Goal: Information Seeking & Learning: Learn about a topic

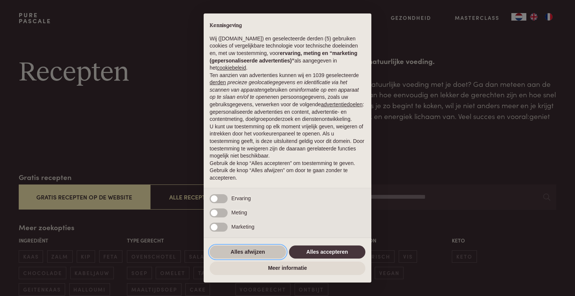
click at [256, 248] on button "Alles afwijzen" at bounding box center [247, 251] width 76 height 13
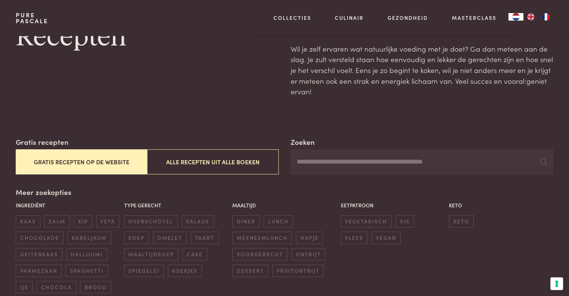
scroll to position [36, 0]
click at [66, 160] on button "Gratis recepten op de website" at bounding box center [81, 161] width 131 height 25
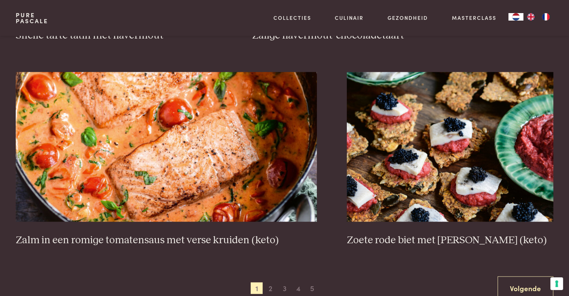
scroll to position [1322, 0]
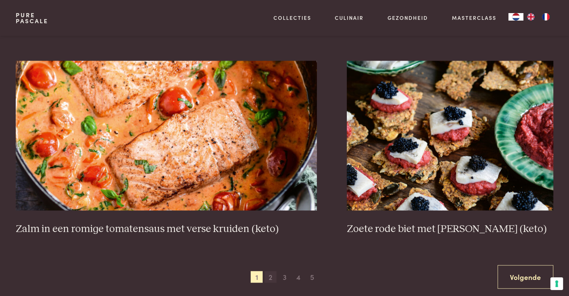
click at [269, 278] on span "2" at bounding box center [270, 277] width 12 height 12
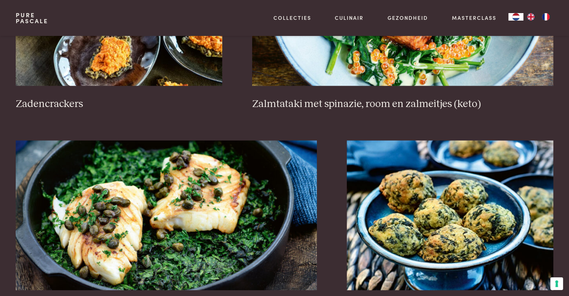
scroll to position [1362, 0]
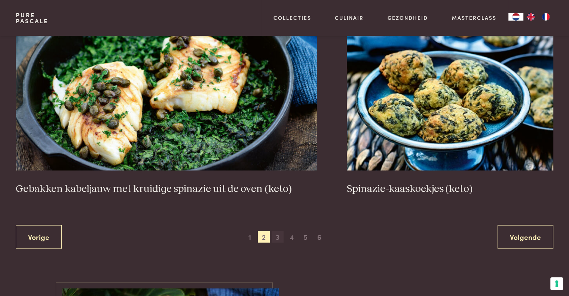
click at [278, 238] on span "3" at bounding box center [278, 237] width 12 height 12
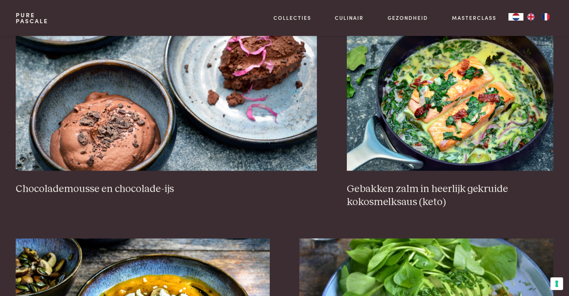
scroll to position [762, 0]
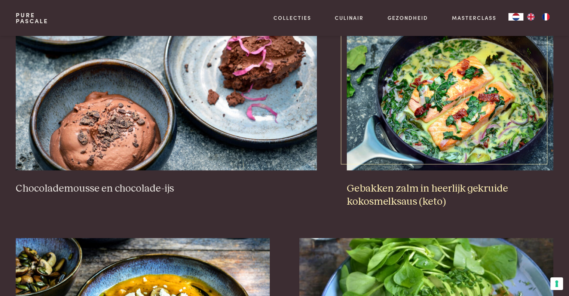
click at [403, 126] on img at bounding box center [450, 96] width 206 height 150
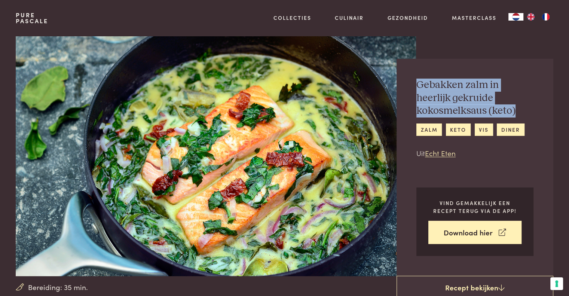
drag, startPoint x: 417, startPoint y: 82, endPoint x: 518, endPoint y: 114, distance: 105.3
click at [518, 114] on h2 "Gebakken zalm in heerlijk gekruide kokosmelksaus (keto)" at bounding box center [474, 98] width 117 height 39
copy h2 "Gebakken zalm in heerlijk gekruide kokosmelksaus (keto)"
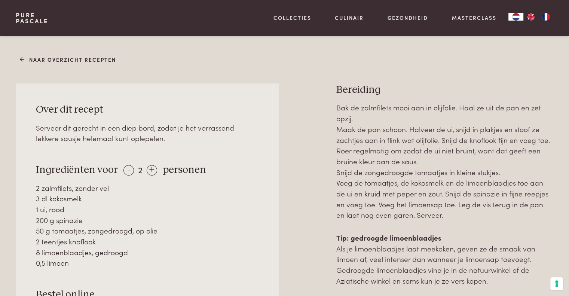
scroll to position [287, 0]
drag, startPoint x: 339, startPoint y: 89, endPoint x: 494, endPoint y: 282, distance: 247.5
click at [494, 282] on div "Bereiding Bak de zalmfilets mooi aan in olijfolie. Haal ze uit de pan en zet op…" at bounding box center [444, 245] width 217 height 325
copy div "Bereiding Bak de zalmfilets mooi aan in olijfolie. Haal ze uit de pan en zet op…"
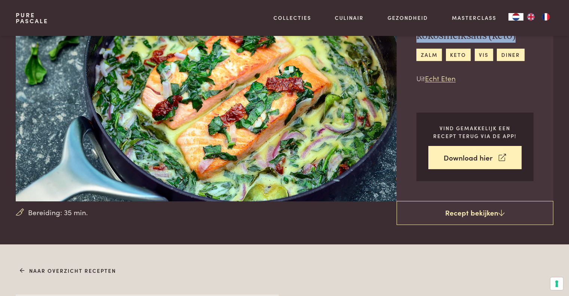
scroll to position [0, 0]
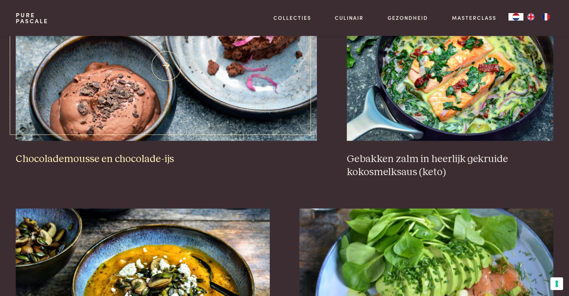
scroll to position [791, 0]
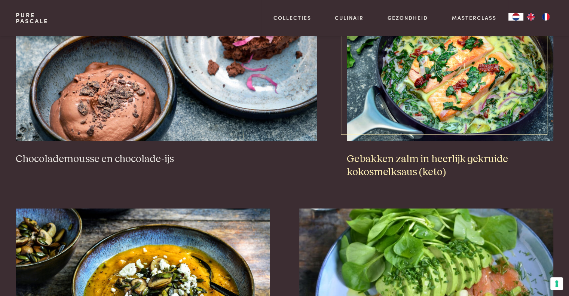
click at [391, 84] on img at bounding box center [450, 66] width 206 height 150
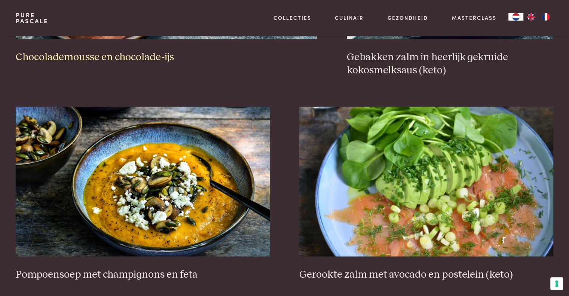
scroll to position [893, 0]
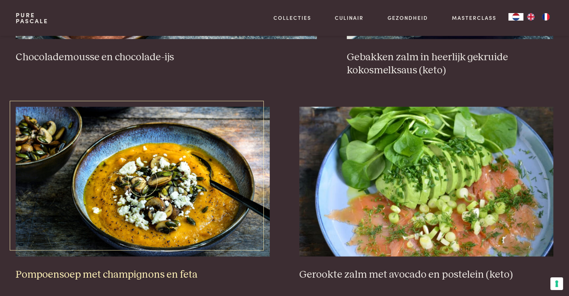
click at [171, 180] on img at bounding box center [143, 182] width 254 height 150
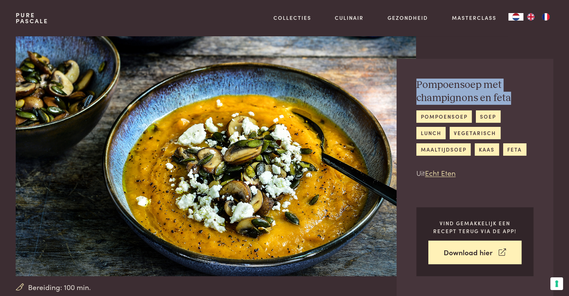
drag, startPoint x: 416, startPoint y: 82, endPoint x: 512, endPoint y: 104, distance: 98.3
click at [512, 104] on h2 "Pompoensoep met champignons en feta" at bounding box center [474, 92] width 117 height 26
copy h2 "Pompoensoep met champignons en feta"
click at [180, 153] on img at bounding box center [216, 156] width 400 height 240
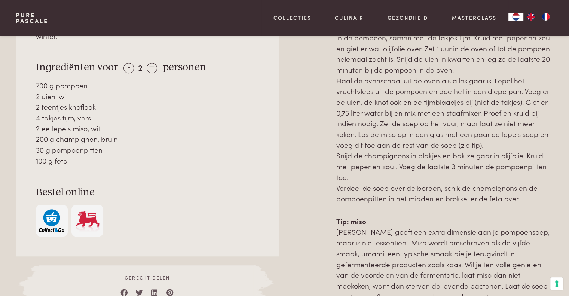
scroll to position [490, 0]
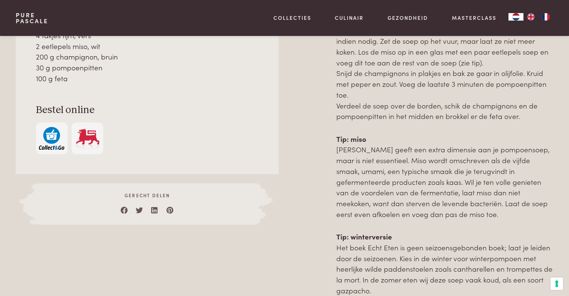
drag, startPoint x: 36, startPoint y: 221, endPoint x: 104, endPoint y: 74, distance: 162.7
click at [104, 74] on div "Over dit recept Pompoensoep smaakt altijd heerlijk, zowel in de zomer als in de…" at bounding box center [147, 36] width 263 height 275
copy div "Ingrediënten voor - 2 + personen 700 g pompoen 2 uien, wit 2 teentjes knoflook …"
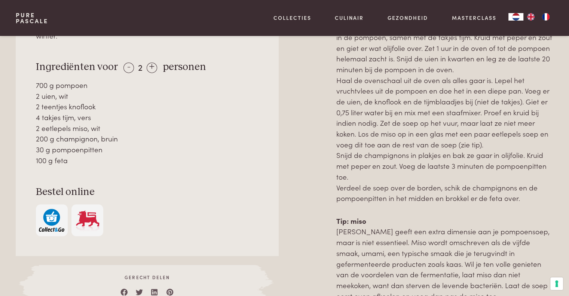
scroll to position [399, 0]
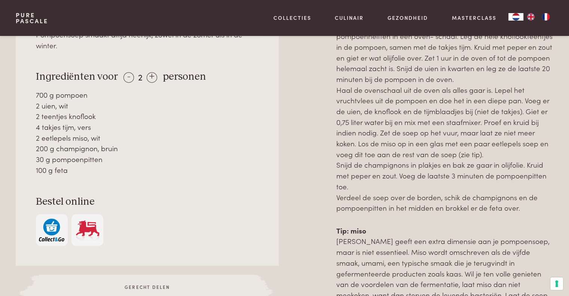
click at [356, 142] on p "Verwarm de oven voor op 180 °C. Halveer de pompoen en verwijder de pitten met e…" at bounding box center [444, 111] width 217 height 204
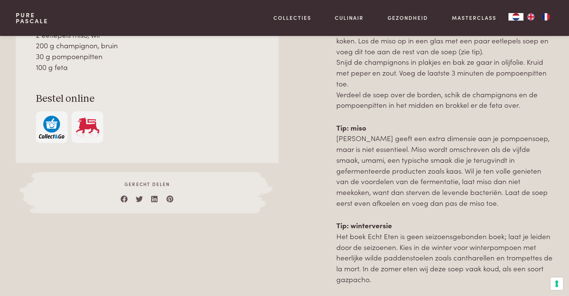
scroll to position [510, 0]
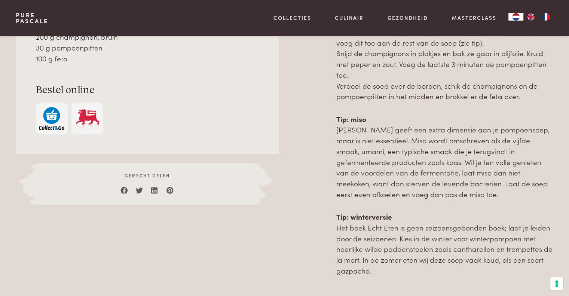
drag, startPoint x: 338, startPoint y: 98, endPoint x: 422, endPoint y: 272, distance: 192.7
click at [422, 272] on div "Bereiding Verwarm de oven voor op 180 °C. Halveer de pompoen en verwijder de pi…" at bounding box center [444, 77] width 217 height 397
click at [404, 206] on div "Verwarm de oven voor op 180 °C. Halveer de pompoen en verwijder de pitten met e…" at bounding box center [444, 87] width 217 height 378
drag, startPoint x: 398, startPoint y: 197, endPoint x: 349, endPoint y: 136, distance: 78.2
drag, startPoint x: 349, startPoint y: 136, endPoint x: 312, endPoint y: 168, distance: 49.3
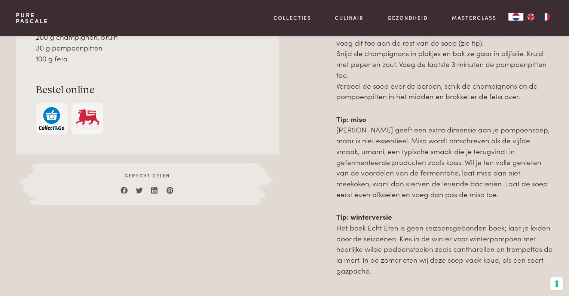
click at [312, 168] on div at bounding box center [307, 77] width 34 height 397
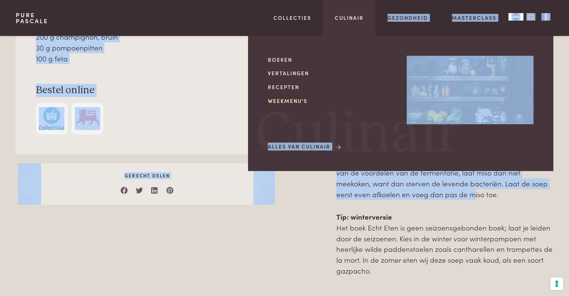
drag, startPoint x: 389, startPoint y: 195, endPoint x: 350, endPoint y: 101, distance: 101.1
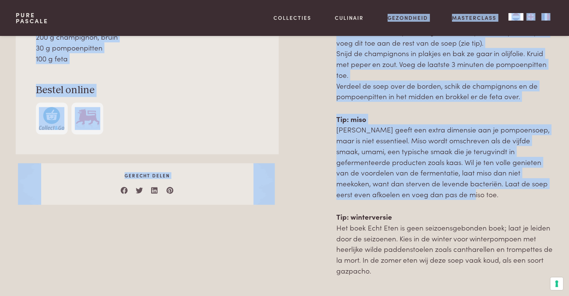
click at [363, 178] on p "Tip: miso Miso geeft een extra dimensie aan je pompoensoep, maar is niet essent…" at bounding box center [444, 157] width 217 height 86
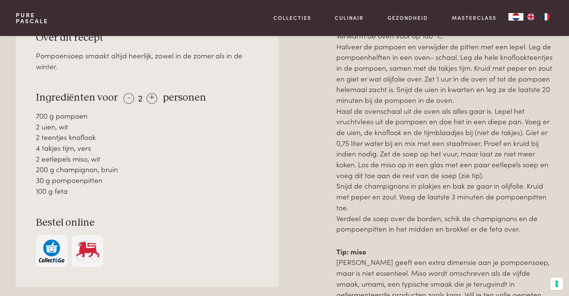
scroll to position [454, 0]
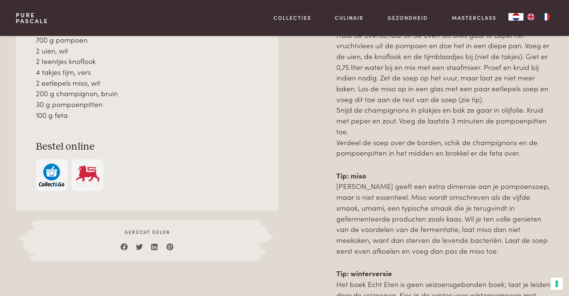
drag, startPoint x: 337, startPoint y: 128, endPoint x: 416, endPoint y: 251, distance: 145.9
click at [416, 251] on div "Bereiding Verwarm de oven voor op 180 °C. Halveer de pompoen en verwijder de pi…" at bounding box center [444, 133] width 217 height 397
click at [416, 251] on p "Tip: miso Miso geeft een extra dimensie aan je pompoensoep, maar is niet essent…" at bounding box center [444, 213] width 217 height 86
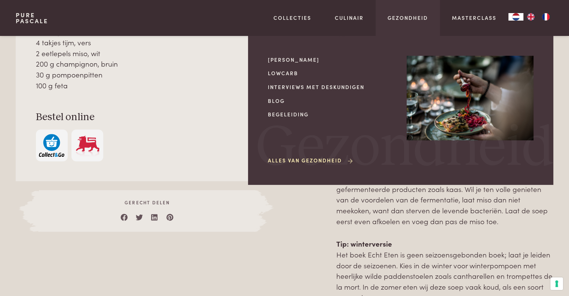
scroll to position [481, 0]
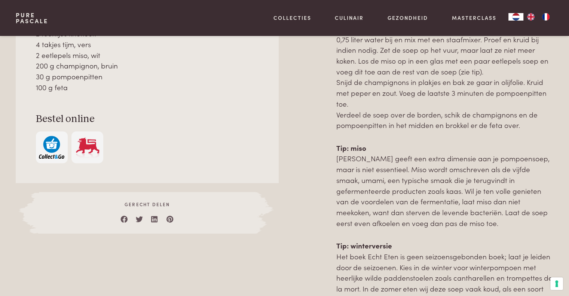
drag, startPoint x: 339, startPoint y: 59, endPoint x: 391, endPoint y: 224, distance: 172.6
click at [391, 224] on div "Bereiding Verwarm de oven voor op 180 °C. Halveer de pompoen en verwijder de pi…" at bounding box center [444, 106] width 217 height 397
copy div "Bereiding Verwarm de oven voor op 180 °C. Halveer de pompoen en verwijder de pi…"
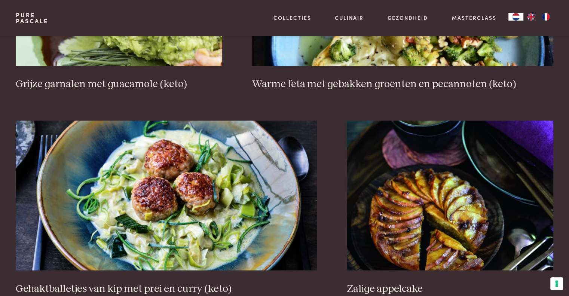
scroll to position [1355, 0]
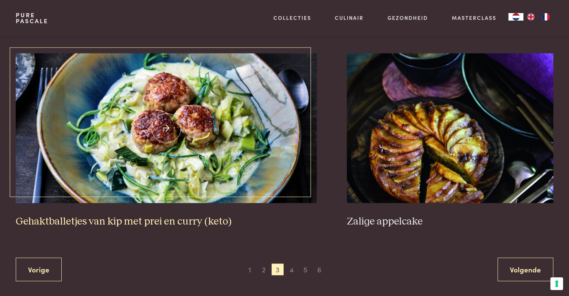
click at [181, 122] on img at bounding box center [166, 128] width 301 height 150
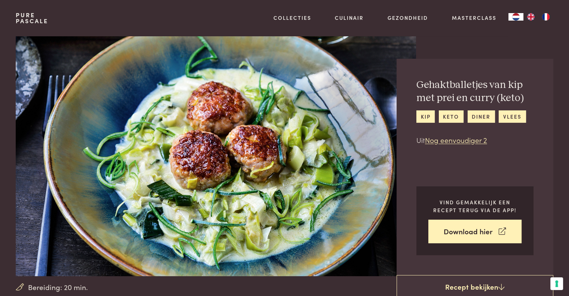
click at [416, 84] on div "Gehaktballetjes van kip met prei en curry (keto) kip keto diner vlees Uit Nog e…" at bounding box center [474, 167] width 157 height 216
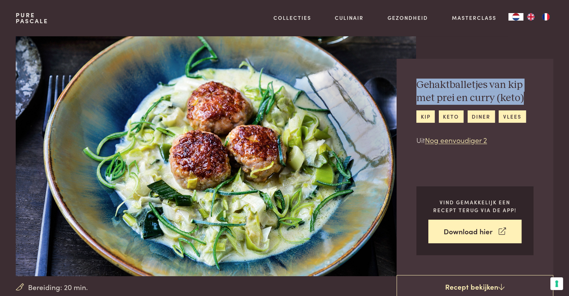
drag, startPoint x: 419, startPoint y: 83, endPoint x: 524, endPoint y: 105, distance: 107.2
click at [524, 105] on div "Gehaktballetjes van kip met prei en curry (keto) kip keto diner vlees Uit Nog e…" at bounding box center [474, 112] width 117 height 67
click at [490, 102] on h2 "Gehaktballetjes van kip met prei en curry (keto)" at bounding box center [474, 92] width 117 height 26
drag, startPoint x: 492, startPoint y: 97, endPoint x: 417, endPoint y: 88, distance: 75.8
click at [417, 88] on h2 "Gehaktballetjes van kip met prei en curry (keto)" at bounding box center [474, 92] width 117 height 26
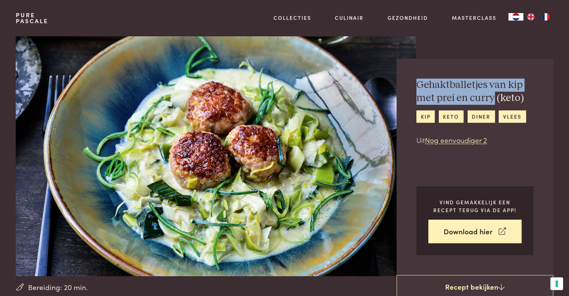
copy h2 "Gehaktballetjes van kip met prei en curry"
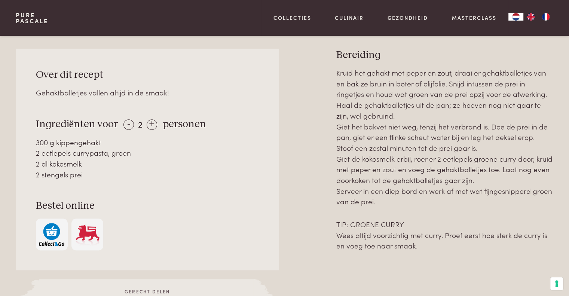
scroll to position [329, 0]
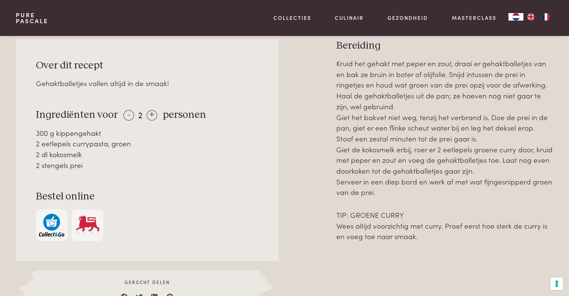
drag, startPoint x: 37, startPoint y: 113, endPoint x: 86, endPoint y: 165, distance: 71.4
click at [86, 165] on div "Over dit recept Gehaktballetjes vallen altijd in de smaak! Ingrediënten voor - …" at bounding box center [147, 149] width 263 height 221
copy div "ngrediënten voor - 2 + personen 300 g kippengehakt 2 eetlepels currypasta, groe…"
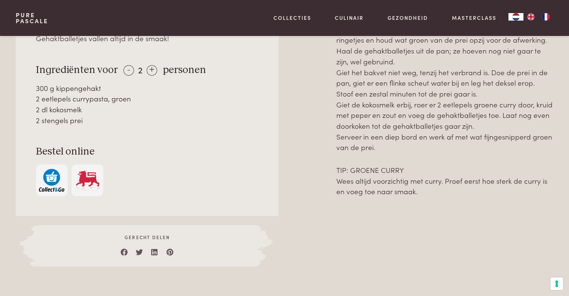
scroll to position [404, 0]
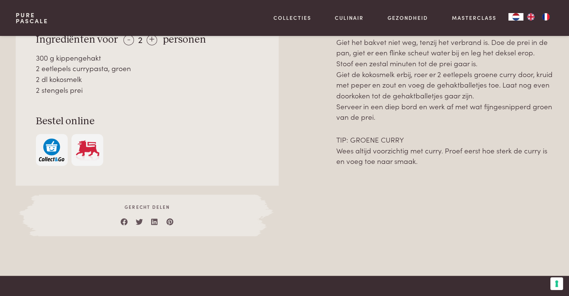
drag, startPoint x: 338, startPoint y: 110, endPoint x: 420, endPoint y: 197, distance: 119.9
click at [420, 197] on div "Bereiding Kruid het gehakt met peper en zout, draai er gehaktballetjes van en b…" at bounding box center [444, 100] width 217 height 272
copy div "Bereiding Kruid het gehakt met peper en zout, draai er gehaktballetjes van en b…"
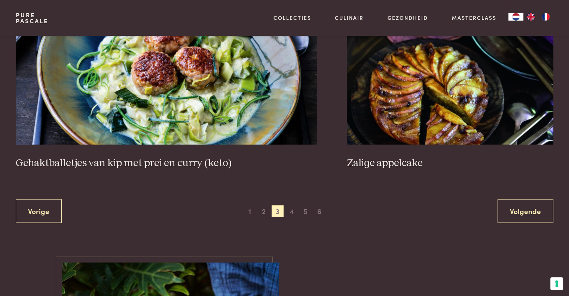
scroll to position [1414, 0]
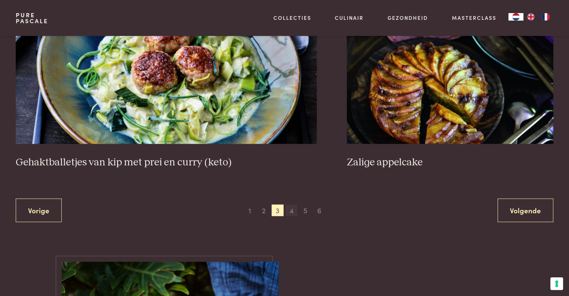
click at [293, 209] on span "4" at bounding box center [291, 210] width 12 height 12
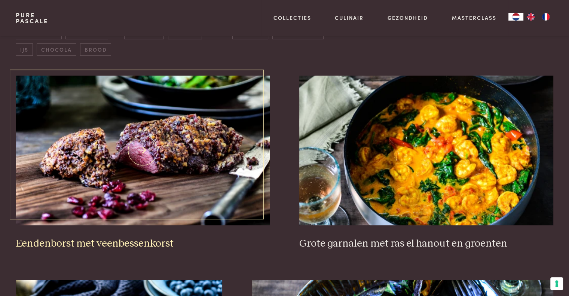
scroll to position [273, 0]
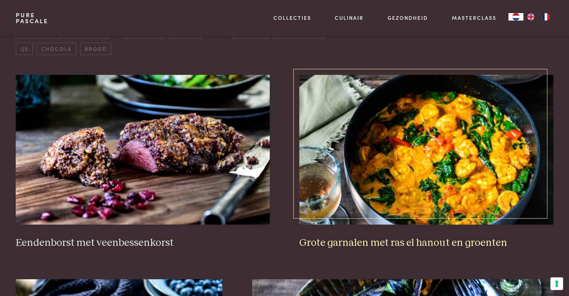
click at [367, 177] on img at bounding box center [426, 150] width 254 height 150
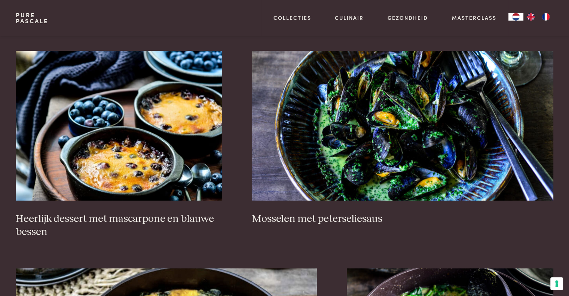
scroll to position [502, 0]
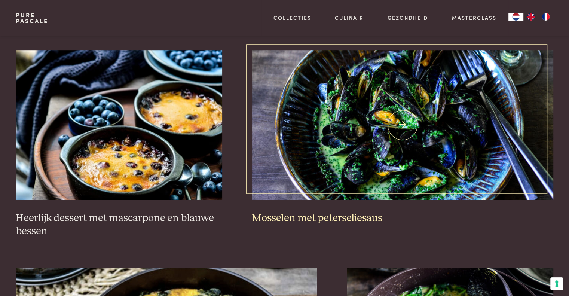
click at [329, 154] on img at bounding box center [402, 125] width 301 height 150
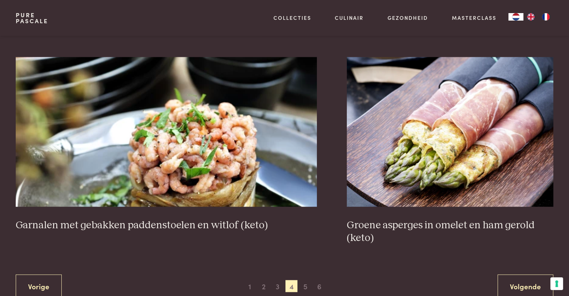
scroll to position [1326, 0]
click at [305, 284] on span "5" at bounding box center [305, 285] width 12 height 12
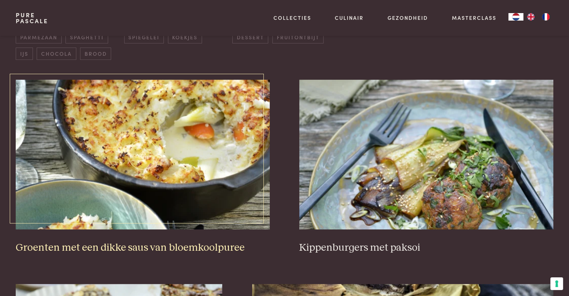
scroll to position [269, 0]
click at [224, 209] on img at bounding box center [143, 154] width 254 height 150
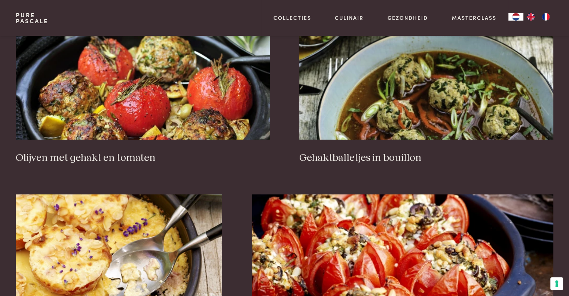
scroll to position [985, 0]
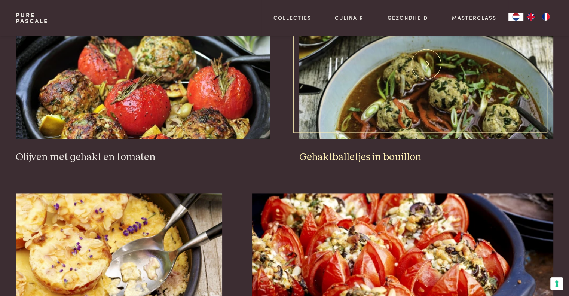
click at [355, 90] on img at bounding box center [426, 64] width 254 height 150
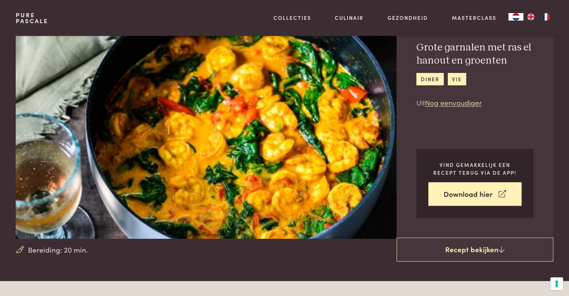
scroll to position [13, 0]
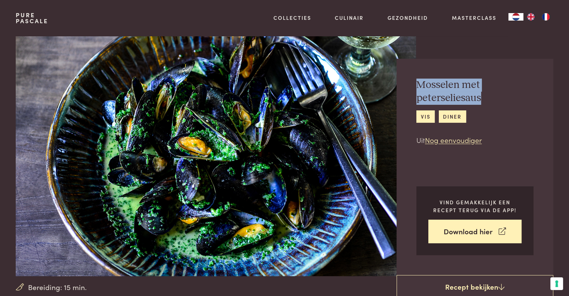
drag, startPoint x: 419, startPoint y: 85, endPoint x: 479, endPoint y: 94, distance: 60.8
click at [479, 94] on h2 "Mosselen met peterseliesaus" at bounding box center [474, 92] width 117 height 26
copy h2 "Mosselen met peterseliesaus"
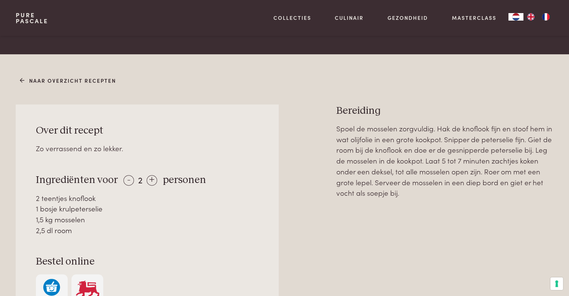
scroll to position [275, 0]
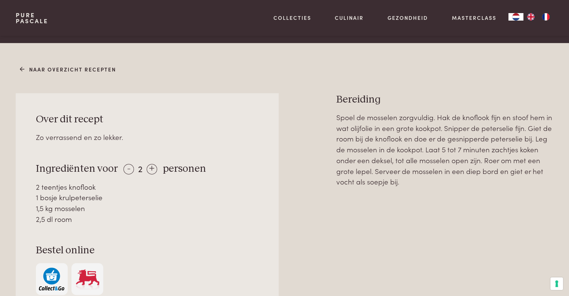
drag, startPoint x: 37, startPoint y: 168, endPoint x: 95, endPoint y: 217, distance: 75.9
click at [95, 217] on div "Over dit recept Zo verrassend en zo lekker. Ingrediënten voor - 2 + personen 2 …" at bounding box center [147, 203] width 263 height 221
copy div "Ingrediënten voor - 2 + personen 2 teentjes knoflook 1 bosje krulpeterselie 1,5…"
click at [336, 98] on div "Over dit recept Zo verrassend en zo lekker. Ingrediënten voor - 2 + personen 2 …" at bounding box center [284, 229] width 537 height 272
drag, startPoint x: 339, startPoint y: 97, endPoint x: 405, endPoint y: 187, distance: 112.4
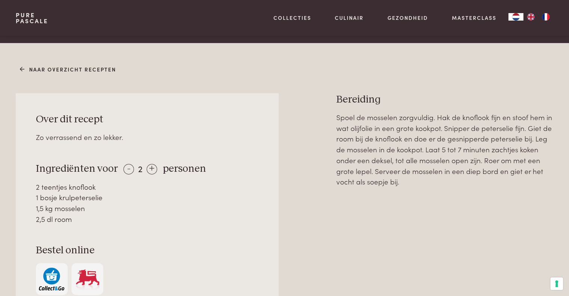
click at [405, 187] on div "Bereiding Spoel de mosselen zorgvuldig. Hak de knoflook fijn en stoof hem in wa…" at bounding box center [444, 229] width 217 height 272
copy div "Bereiding Spoel de mosselen zorgvuldig. Hak de knoflook fijn en stoof hem in wa…"
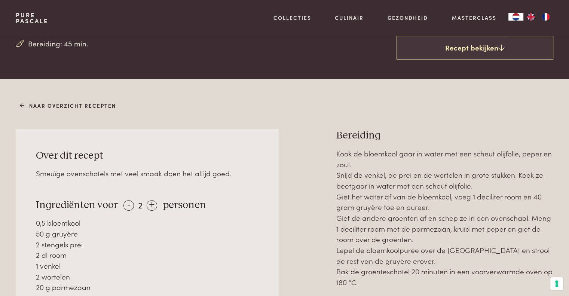
scroll to position [245, 0]
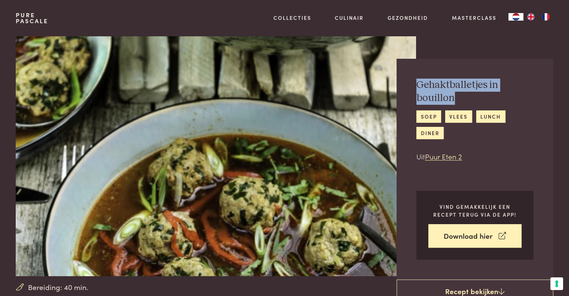
drag, startPoint x: 419, startPoint y: 85, endPoint x: 455, endPoint y: 99, distance: 38.0
click at [455, 99] on h2 "Gehaktballetjes in bouillon" at bounding box center [474, 92] width 117 height 26
copy h2 "Gehaktballetjes in bouillon"
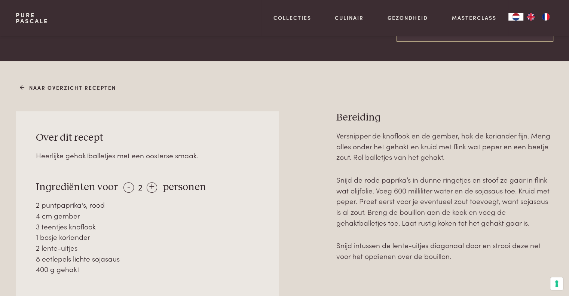
scroll to position [278, 0]
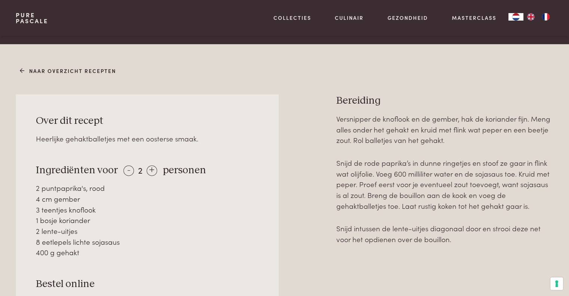
drag, startPoint x: 82, startPoint y: 252, endPoint x: 24, endPoint y: 168, distance: 102.0
click at [24, 168] on div "Over dit recept Heerlijke gehaktballetjes met een oosterse smaak. Ingrediënten …" at bounding box center [147, 221] width 263 height 254
copy div "Ingrediënten voor - 2 + personen 2 puntpaprika's, rood 4 cm gember 3 teentjes k…"
drag, startPoint x: 337, startPoint y: 98, endPoint x: 460, endPoint y: 251, distance: 195.5
click at [460, 251] on div "Bereiding Versnipper de knoflook en de gember, hak de koriander fijn. Meng alle…" at bounding box center [444, 246] width 217 height 304
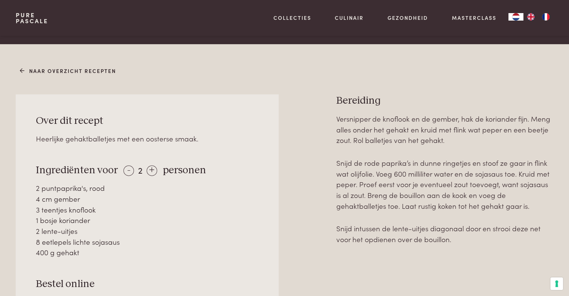
copy div "Bereiding Versnipper de knoflook en de gember, hak de koriander fijn. Meng alle…"
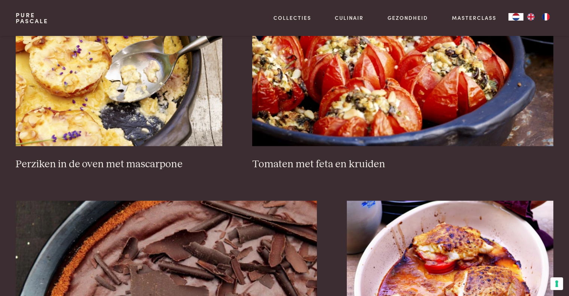
scroll to position [1324, 0]
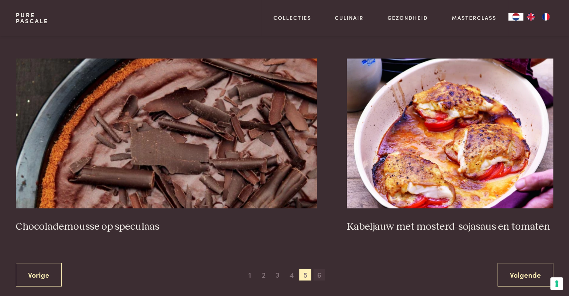
click at [320, 273] on span "6" at bounding box center [319, 275] width 12 height 12
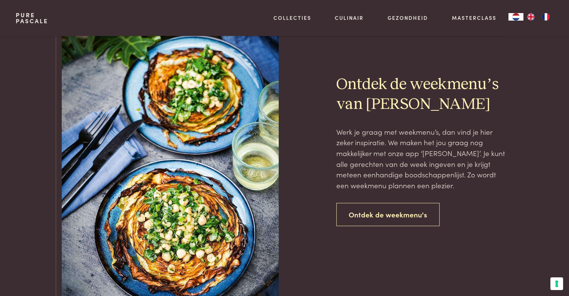
scroll to position [634, 0]
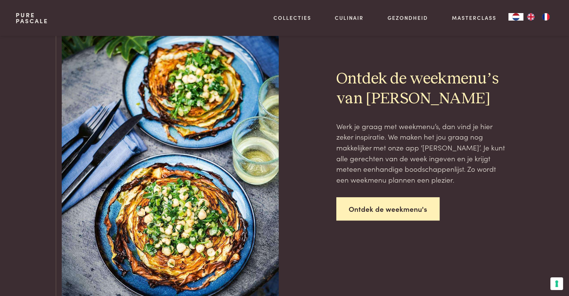
click at [381, 212] on link "Ontdek de weekmenu's" at bounding box center [387, 209] width 103 height 24
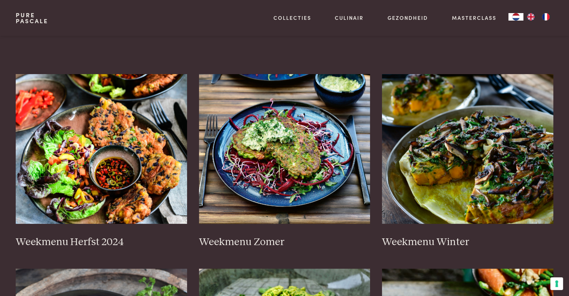
scroll to position [131, 0]
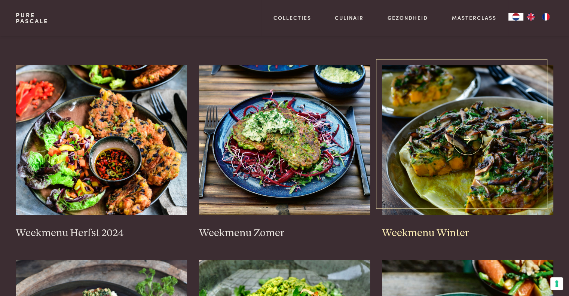
click at [431, 187] on img at bounding box center [467, 140] width 171 height 150
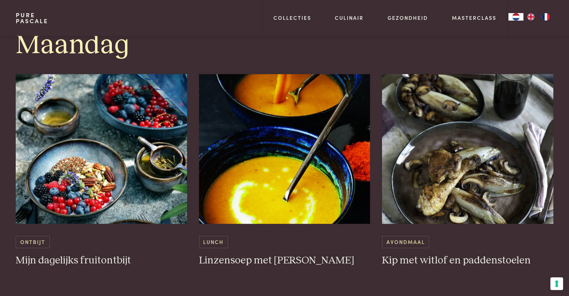
scroll to position [406, 0]
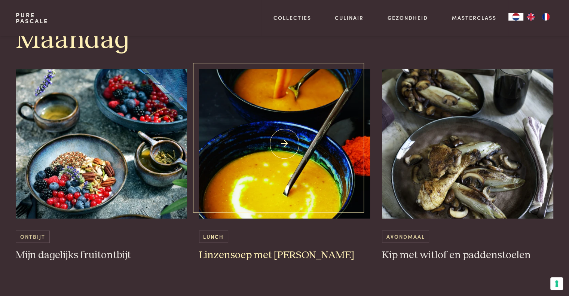
click at [298, 172] on img at bounding box center [284, 144] width 171 height 150
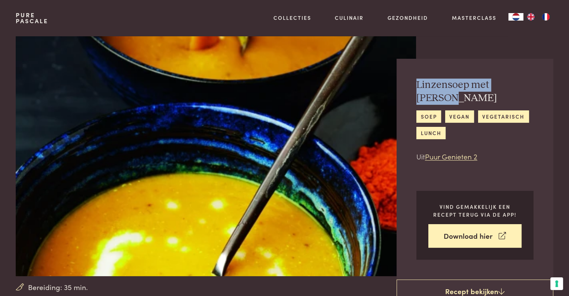
drag, startPoint x: 416, startPoint y: 84, endPoint x: 533, endPoint y: 83, distance: 117.5
click at [533, 83] on div "Linzensoep met kurkuma soep vegan vegetarisch lunch Uit Puur Genieten 2 Vind ge…" at bounding box center [474, 169] width 157 height 221
copy h2 "Linzensoep met [PERSON_NAME]"
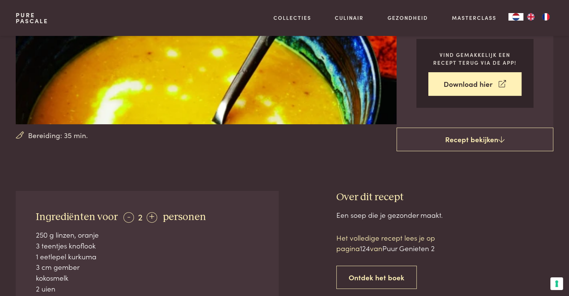
scroll to position [187, 0]
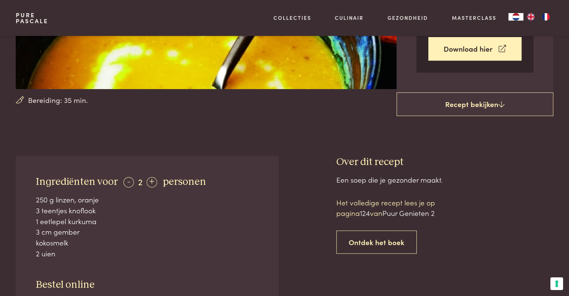
drag, startPoint x: 37, startPoint y: 178, endPoint x: 80, endPoint y: 248, distance: 82.1
click at [80, 248] on div "Ingrediënten voor - 2 + personen 250 g linzen, oranje 3 teentjes knoflook 1 eet…" at bounding box center [147, 252] width 263 height 193
copy div "Ingrediënten voor - 2 + personen 250 g linzen, oranje 3 teentjes knoflook 1 eet…"
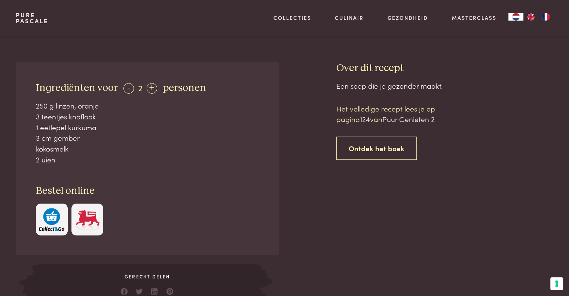
scroll to position [255, 0]
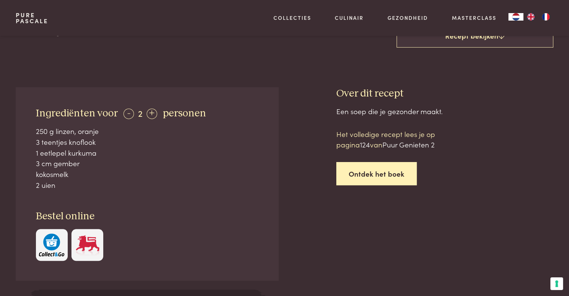
click at [385, 165] on link "Ontdek het boek" at bounding box center [376, 174] width 80 height 24
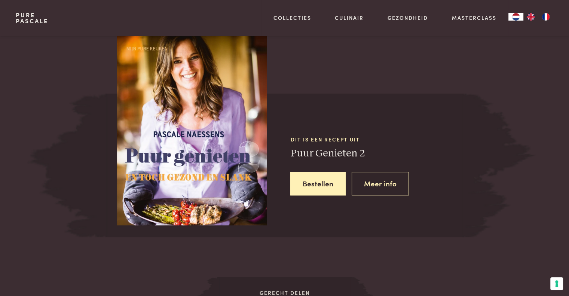
scroll to position [661, 0]
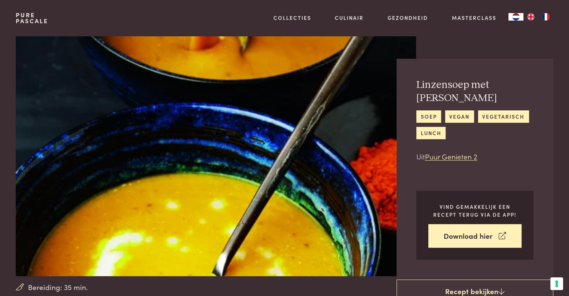
click at [497, 89] on h2 "Linzensoep met [PERSON_NAME]" at bounding box center [474, 92] width 117 height 26
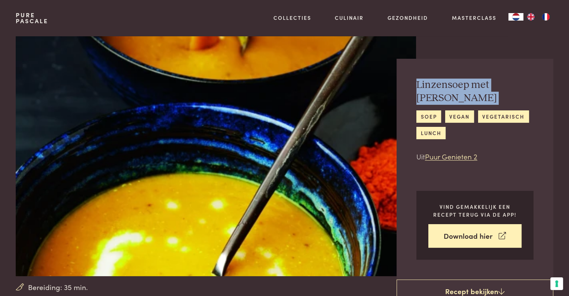
click at [497, 89] on h2 "Linzensoep met kurkuma" at bounding box center [474, 92] width 117 height 26
copy div "Linzensoep met kurkuma"
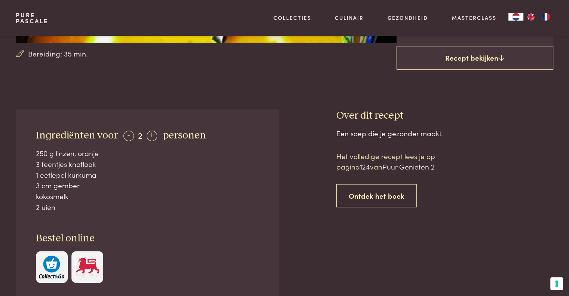
scroll to position [234, 0]
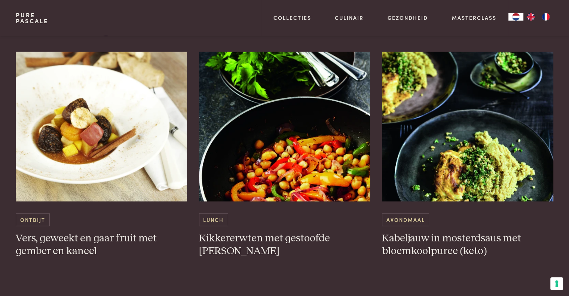
scroll to position [710, 0]
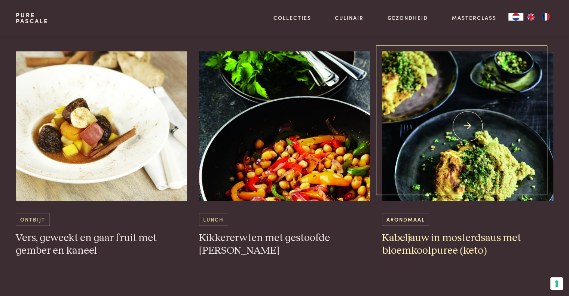
click at [451, 174] on img at bounding box center [467, 126] width 171 height 150
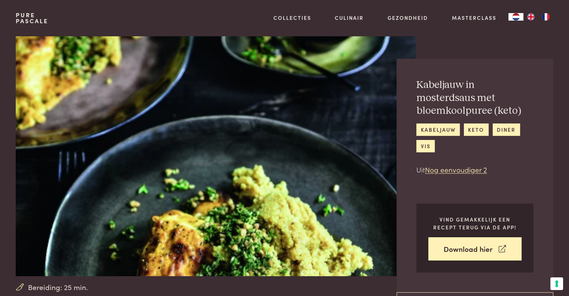
drag, startPoint x: 417, startPoint y: 85, endPoint x: 506, endPoint y: 121, distance: 95.6
click at [506, 121] on div "Kabeljauw in mosterdsaus met bloemkoolpuree (keto) kabeljauw keto diner vis Uit…" at bounding box center [474, 127] width 117 height 96
copy div "Kabeljauw in mosterdsaus met bloemkoolpuree (keto) kabeljauw keto din"
click at [271, 190] on img at bounding box center [216, 156] width 400 height 240
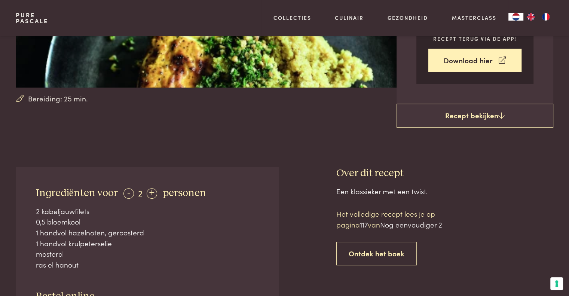
scroll to position [189, 0]
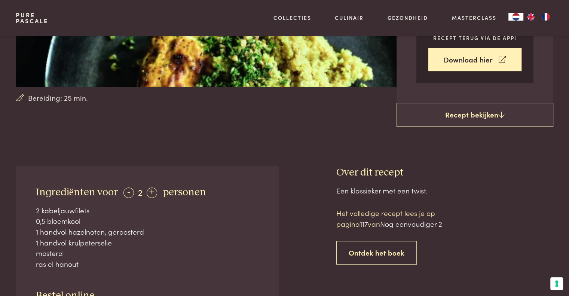
drag, startPoint x: 36, startPoint y: 192, endPoint x: 82, endPoint y: 266, distance: 87.4
click at [82, 266] on div "Ingrediënten voor - 2 + personen 2 kabeljauwfilets 0,5 bloemkool 1 handvol haze…" at bounding box center [147, 262] width 263 height 193
copy div "Ingrediënten voor - 2 + personen 2 kabeljauwfilets 0,5 bloemkool 1 handvol haze…"
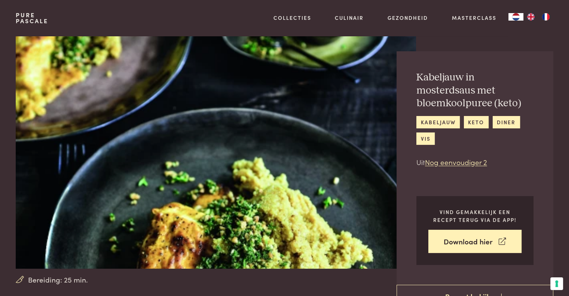
scroll to position [0, 0]
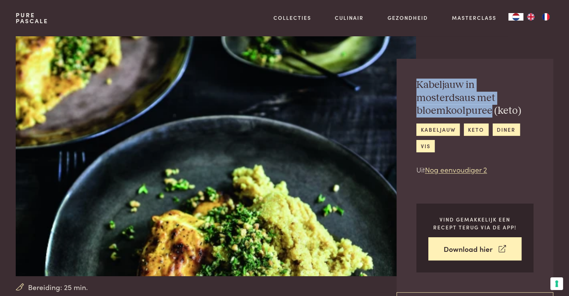
drag, startPoint x: 419, startPoint y: 83, endPoint x: 490, endPoint y: 113, distance: 77.0
click at [490, 113] on h2 "Kabeljauw in mosterdsaus met bloemkoolpuree (keto)" at bounding box center [474, 98] width 117 height 39
copy h2 "Kabeljauw in mosterdsaus met bloemkoolpuree"
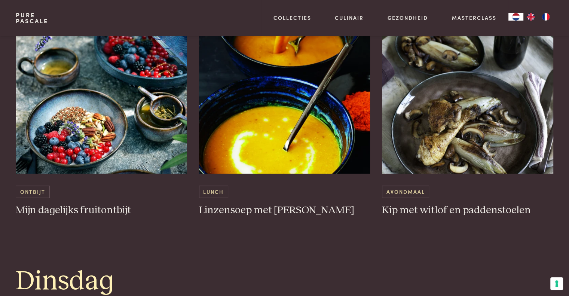
scroll to position [432, 0]
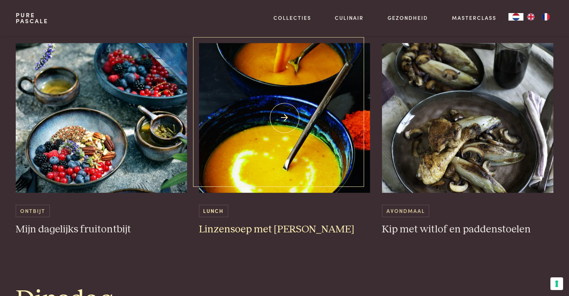
click at [226, 150] on img at bounding box center [284, 118] width 171 height 150
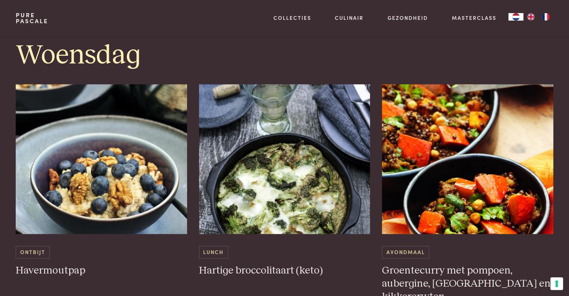
scroll to position [977, 0]
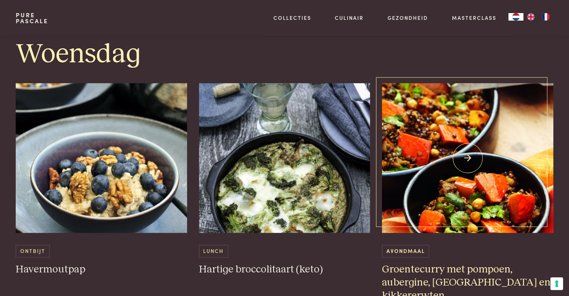
click at [441, 189] on img at bounding box center [467, 158] width 171 height 150
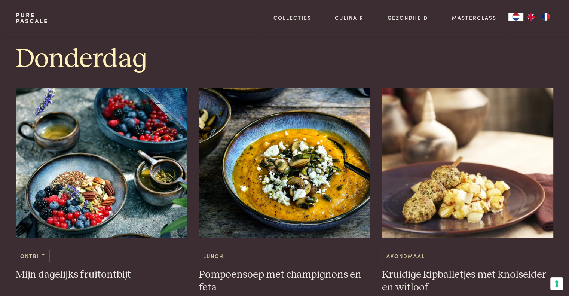
scroll to position [1285, 0]
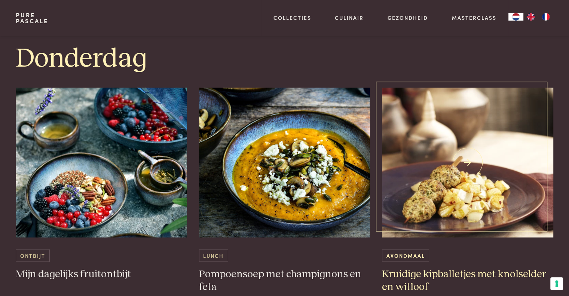
click at [413, 186] on img at bounding box center [467, 163] width 171 height 150
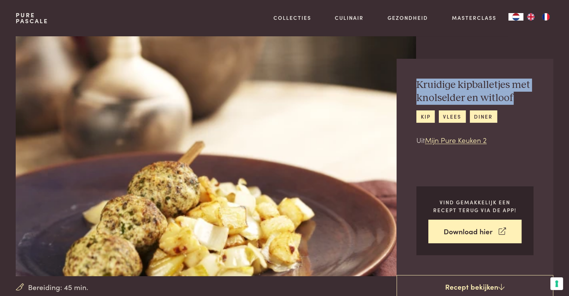
drag, startPoint x: 418, startPoint y: 85, endPoint x: 516, endPoint y: 98, distance: 98.9
click at [516, 98] on h2 "Kruidige kipballetjes met knolselder en witloof" at bounding box center [474, 92] width 117 height 26
copy h2 "Kruidige kipballetjes met knolselder en witloof"
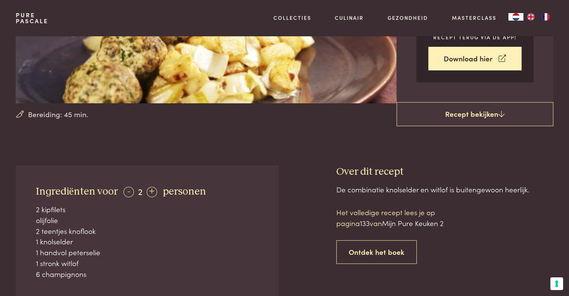
scroll to position [199, 0]
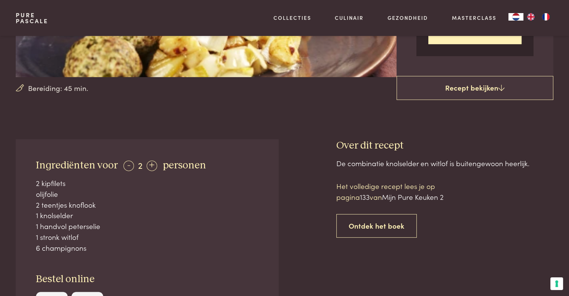
drag, startPoint x: 36, startPoint y: 165, endPoint x: 93, endPoint y: 250, distance: 102.2
click at [93, 250] on div "Ingrediënten voor - 2 + personen 2 kipfilets olijfolie 2 teentjes knoflook 1 kn…" at bounding box center [147, 241] width 263 height 204
copy div "Ingrediënten voor - 2 + personen 2 kipfilets olijfolie 2 teentjes knoflook 1 kn…"
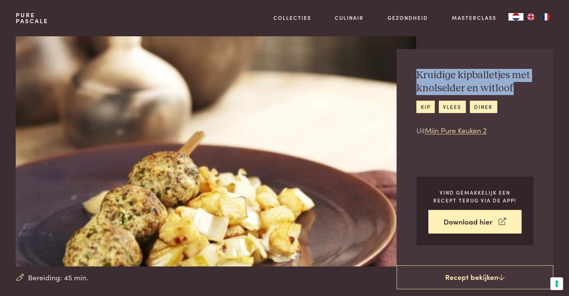
scroll to position [0, 0]
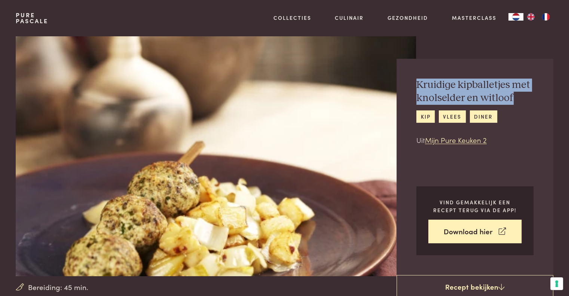
drag, startPoint x: 418, startPoint y: 83, endPoint x: 511, endPoint y: 99, distance: 94.5
click at [511, 99] on h2 "Kruidige kipballetjes met knolselder en witloof" at bounding box center [474, 92] width 117 height 26
copy h2 "Kruidige kipballetjes met knolselder en witloof"
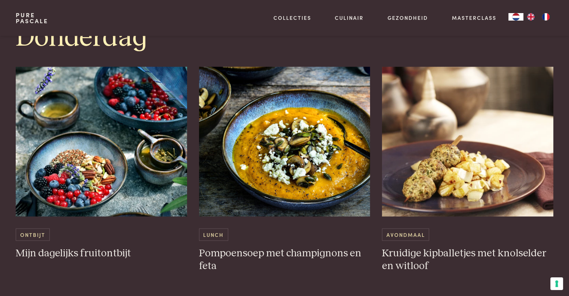
scroll to position [1306, 0]
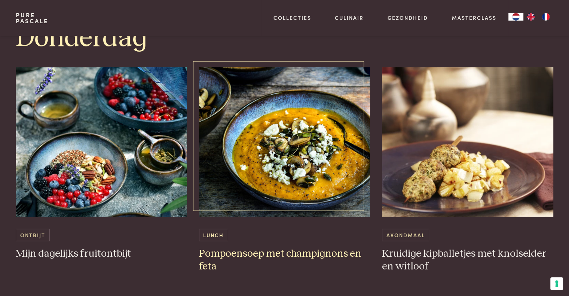
click at [243, 175] on img at bounding box center [284, 142] width 171 height 150
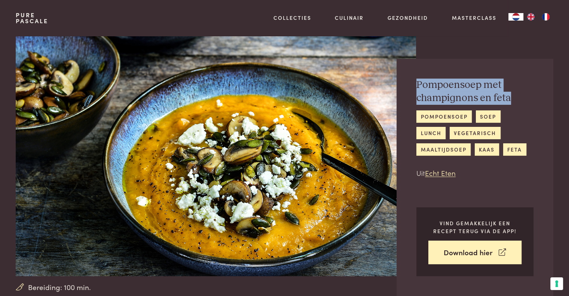
drag, startPoint x: 417, startPoint y: 85, endPoint x: 511, endPoint y: 100, distance: 94.3
click at [511, 100] on h2 "Pompoensoep met champignons en feta" at bounding box center [474, 92] width 117 height 26
copy h2 "Pompoensoep met champignons en feta"
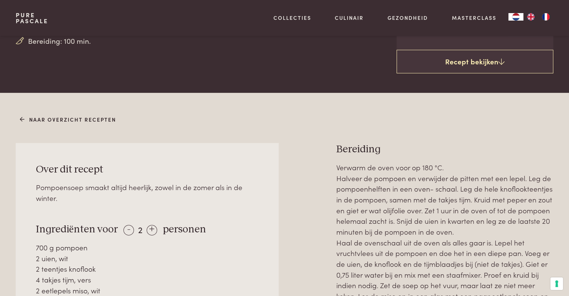
scroll to position [304, 0]
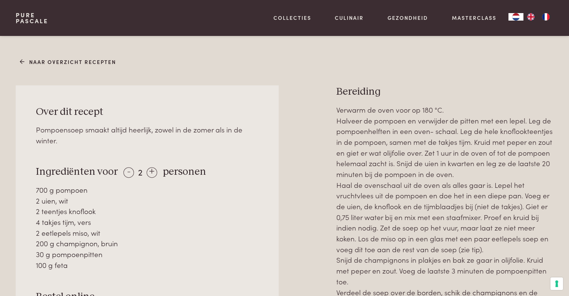
drag, startPoint x: 68, startPoint y: 266, endPoint x: 30, endPoint y: 166, distance: 107.1
click at [30, 166] on div "Over dit recept Pompoensoep smaakt altijd heerlijk, zowel in de zomer als in de…" at bounding box center [147, 222] width 263 height 275
copy div "Ingrediënten voor - 2 + personen 700 g pompoen 2 uien, wit 2 teentjes knoflook …"
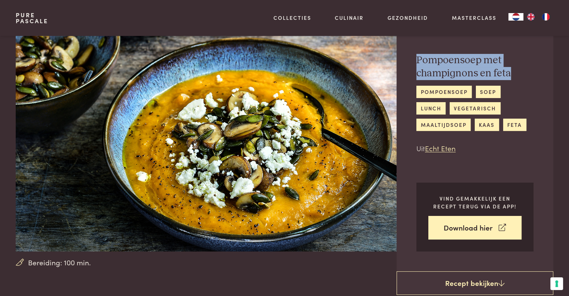
scroll to position [0, 0]
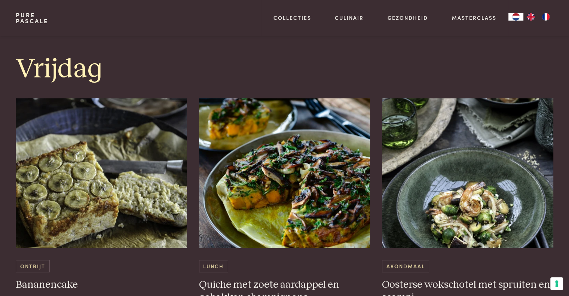
scroll to position [1580, 0]
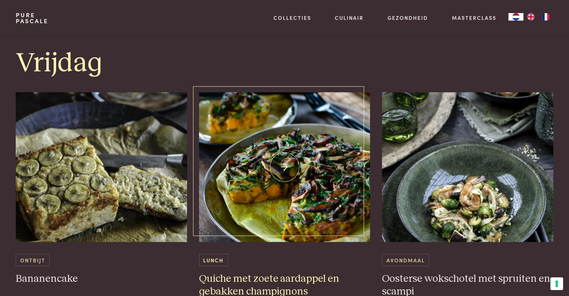
click at [259, 203] on img at bounding box center [284, 167] width 171 height 150
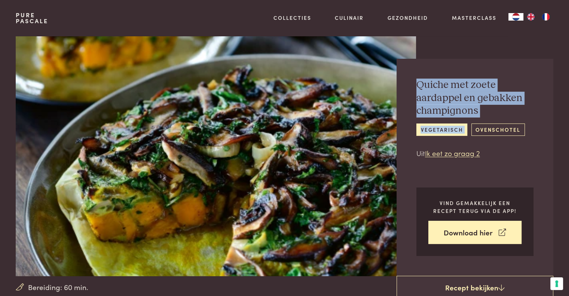
drag, startPoint x: 419, startPoint y: 86, endPoint x: 476, endPoint y: 125, distance: 69.6
click at [476, 125] on div "Quiche met zoete aardappel en gebakken champignons vegetarisch ovenschotel Uit …" at bounding box center [474, 119] width 117 height 80
copy div "Quiche met zoete aardappel en gebakken champignons vegetarisch"
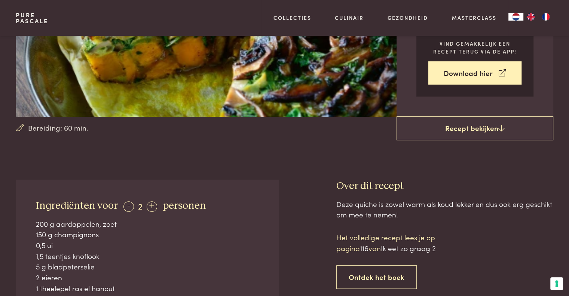
scroll to position [161, 0]
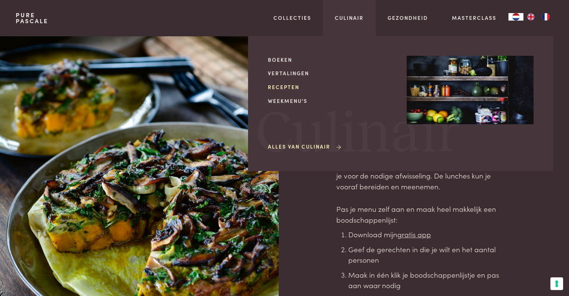
click at [292, 86] on link "Recepten" at bounding box center [331, 87] width 127 height 8
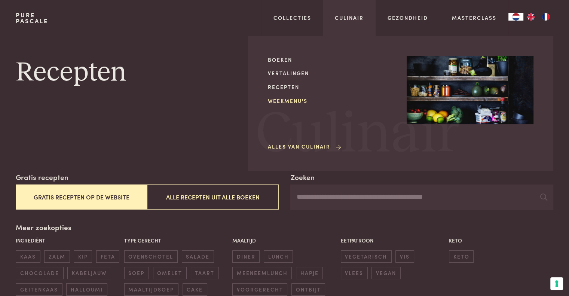
click at [291, 101] on link "Weekmenu's" at bounding box center [331, 101] width 127 height 8
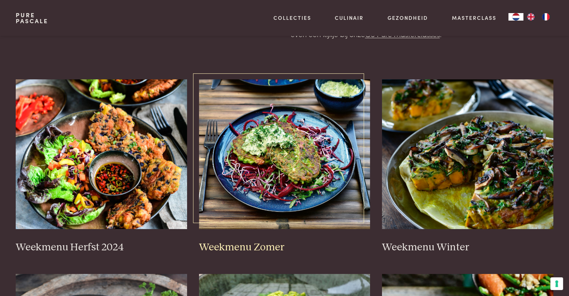
scroll to position [121, 0]
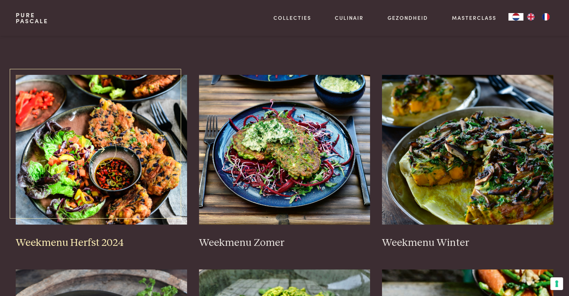
click at [109, 198] on img at bounding box center [101, 150] width 171 height 150
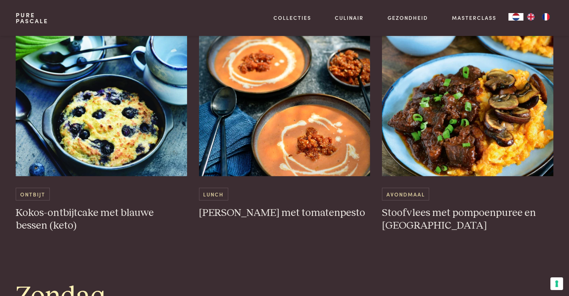
scroll to position [1951, 0]
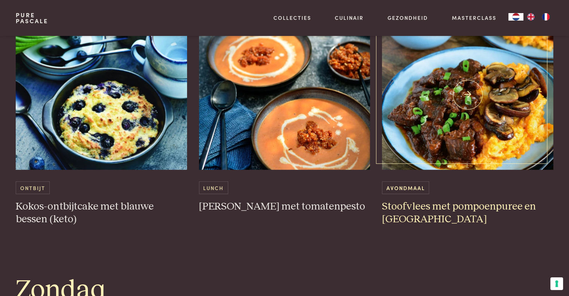
click at [436, 142] on img at bounding box center [467, 95] width 171 height 150
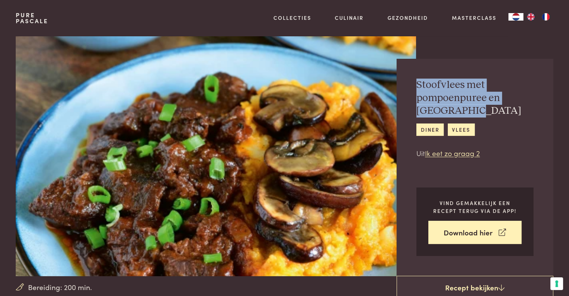
drag, startPoint x: 418, startPoint y: 83, endPoint x: 479, endPoint y: 111, distance: 67.3
click at [479, 111] on h2 "Stoofvlees met pompoenpuree en champignons" at bounding box center [474, 98] width 117 height 39
copy h2 "Stoofvlees met pompoenpuree en champignons"
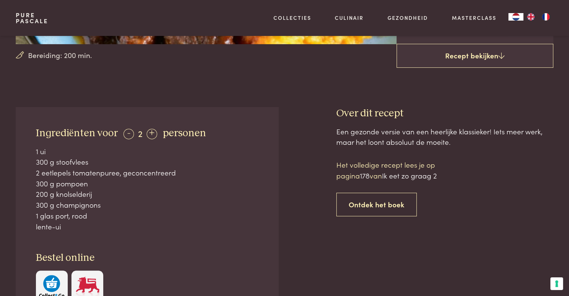
scroll to position [233, 0]
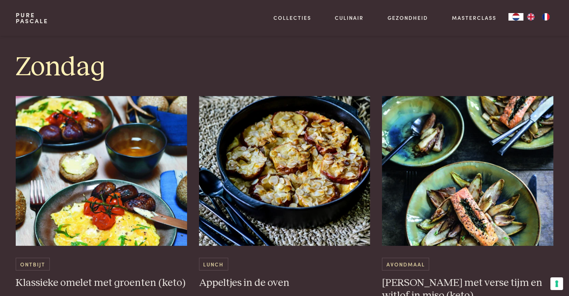
scroll to position [2135, 0]
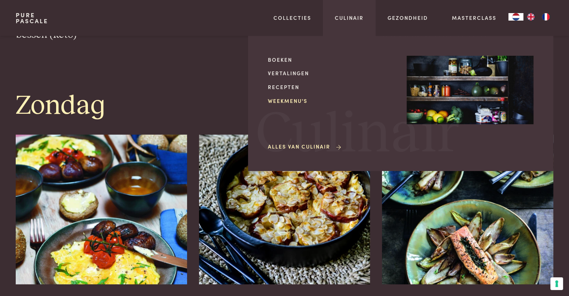
click at [296, 99] on link "Weekmenu's" at bounding box center [331, 101] width 127 height 8
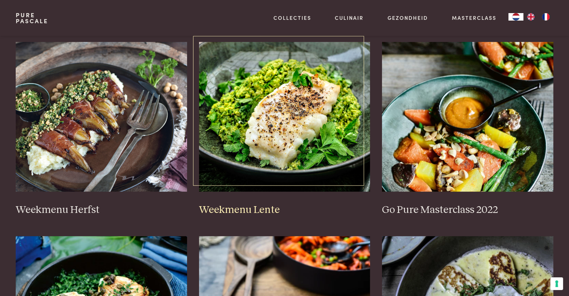
scroll to position [349, 0]
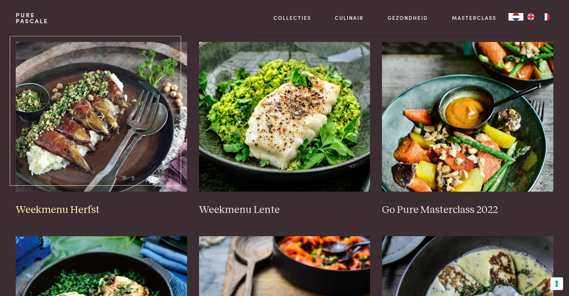
click at [123, 184] on img at bounding box center [101, 117] width 171 height 150
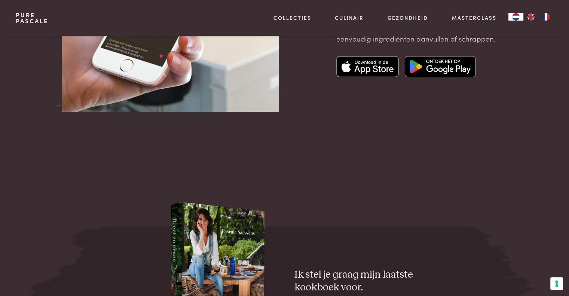
scroll to position [2621, 0]
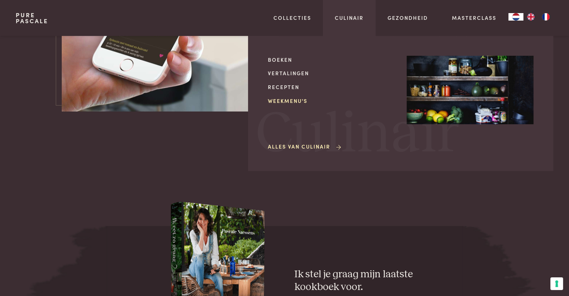
click at [301, 101] on link "Weekmenu's" at bounding box center [331, 101] width 127 height 8
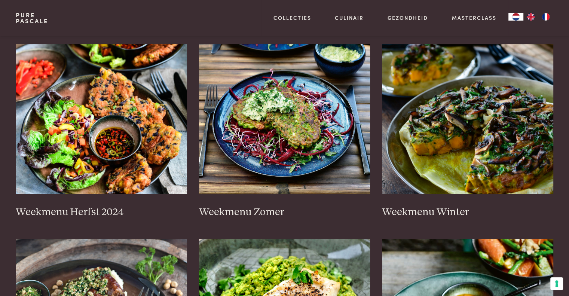
scroll to position [151, 0]
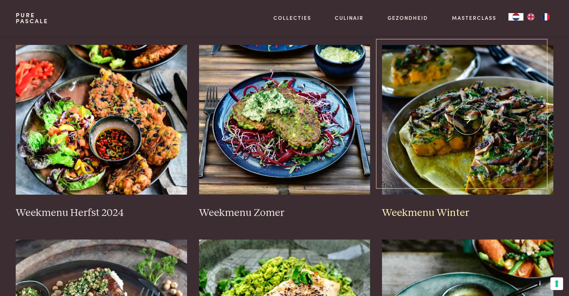
click at [422, 198] on link "Weekmenu Winter" at bounding box center [467, 132] width 171 height 174
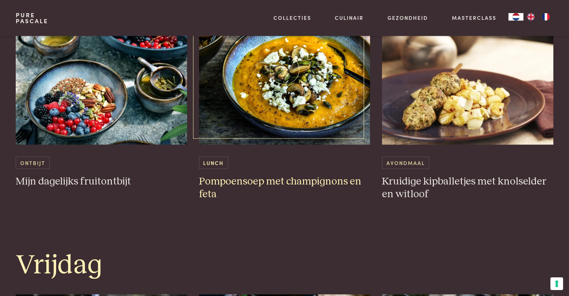
scroll to position [1390, 0]
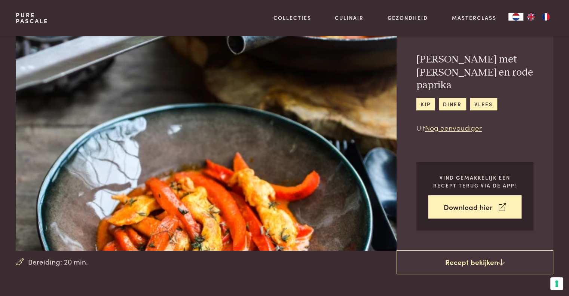
scroll to position [24, 0]
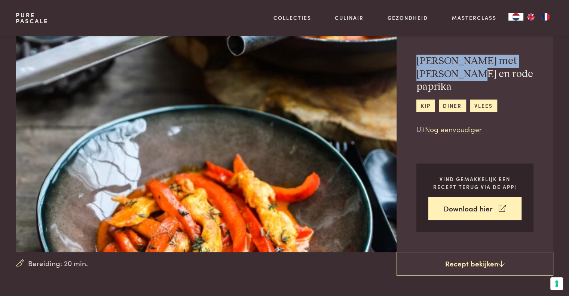
drag, startPoint x: 417, startPoint y: 59, endPoint x: 452, endPoint y: 75, distance: 38.7
click at [452, 75] on h2 "[PERSON_NAME] met [PERSON_NAME] en rode paprika" at bounding box center [474, 74] width 117 height 39
copy h2 "[PERSON_NAME] met [PERSON_NAME] en rode paprika"
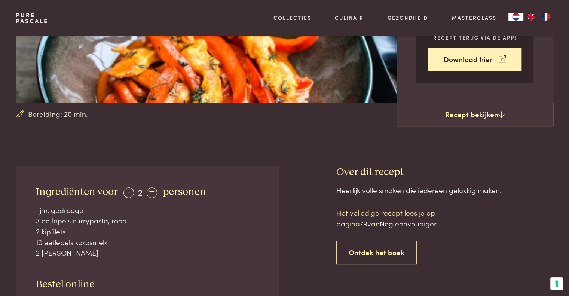
scroll to position [177, 0]
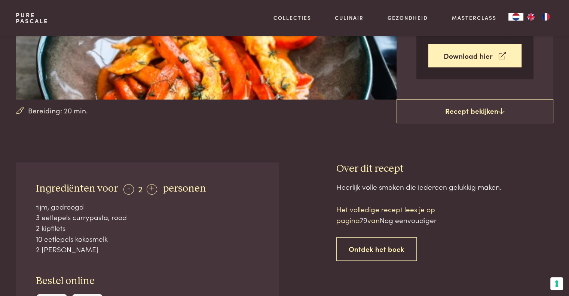
drag, startPoint x: 34, startPoint y: 187, endPoint x: 87, endPoint y: 246, distance: 79.5
click at [87, 246] on div "Ingrediënten voor - 2 + personen [PERSON_NAME], gedroogd 3 eetlepels currypasta…" at bounding box center [147, 253] width 263 height 183
copy div "Ingrediënten voor - 2 + personen tijm, gedroogd 3 eetlepels currypasta, rood 2 …"
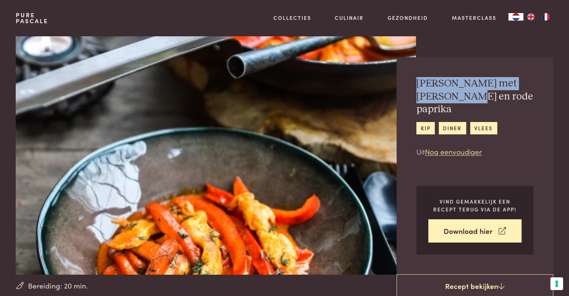
scroll to position [0, 0]
